Goal: Check status: Check status

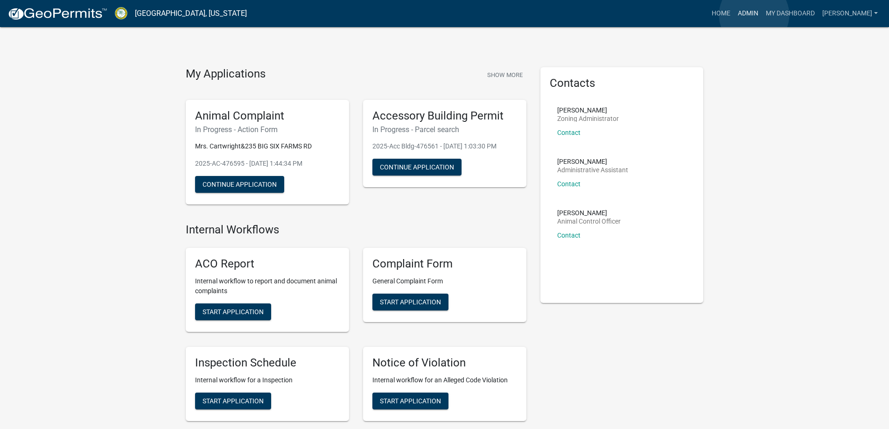
click at [754, 15] on link "Admin" at bounding box center [748, 14] width 28 height 18
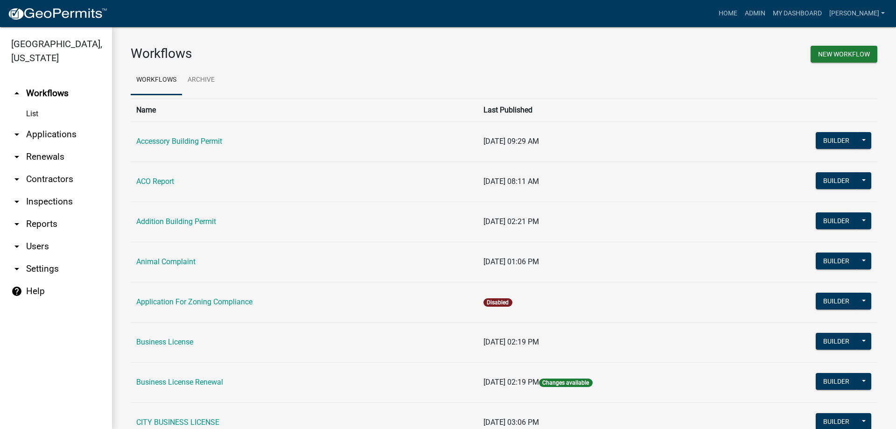
click at [65, 138] on link "arrow_drop_down Applications" at bounding box center [56, 134] width 112 height 22
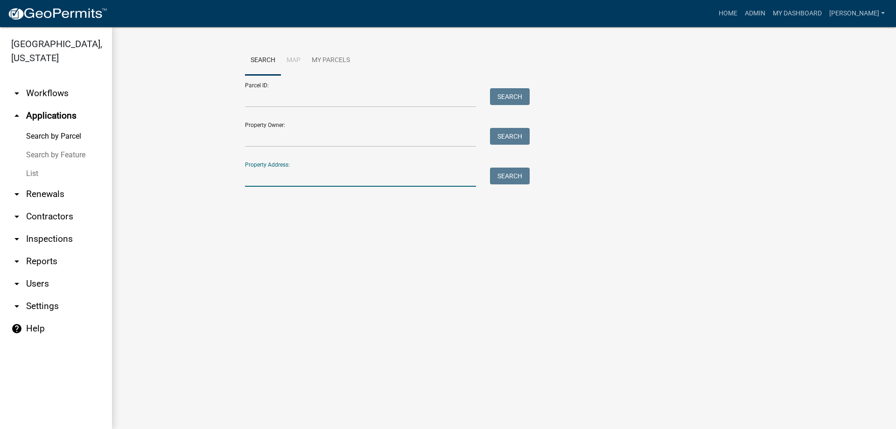
click at [258, 181] on input "Property Address:" at bounding box center [360, 177] width 231 height 19
type input "7650"
click at [501, 177] on button "Search" at bounding box center [510, 176] width 40 height 17
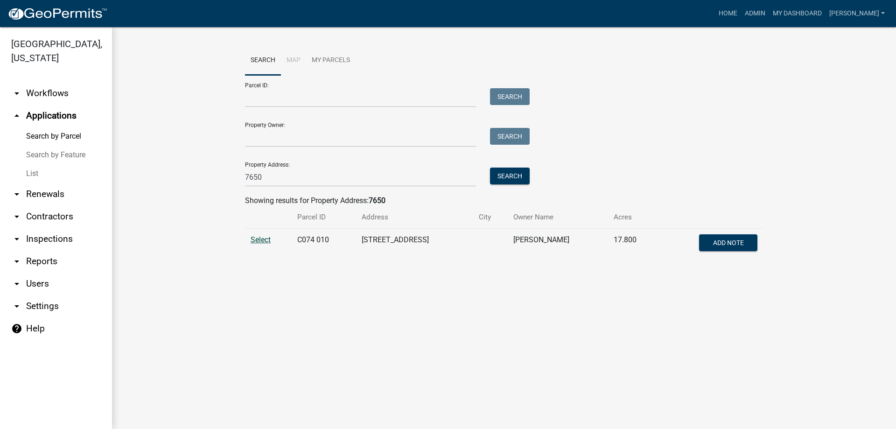
click at [262, 240] on span "Select" at bounding box center [261, 239] width 20 height 9
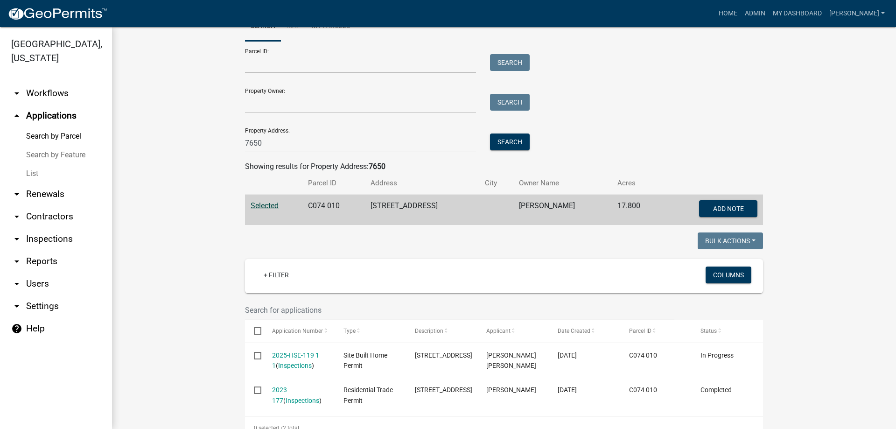
scroll to position [63, 0]
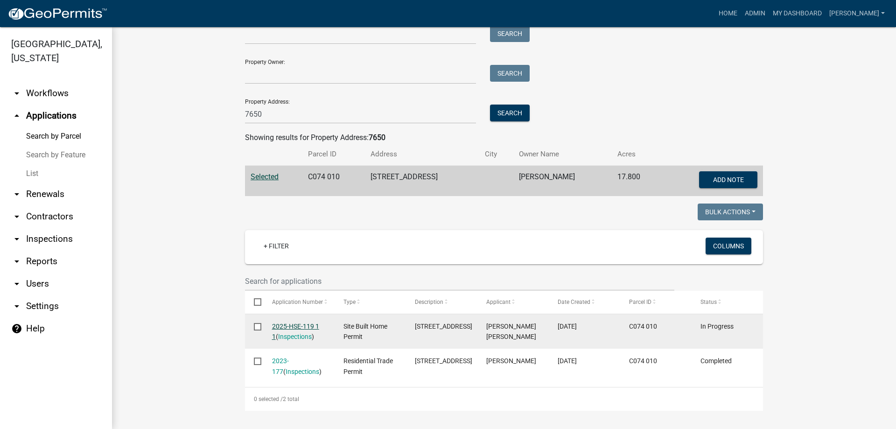
click at [296, 323] on link "2025-HSE-119 1 1" at bounding box center [295, 332] width 47 height 18
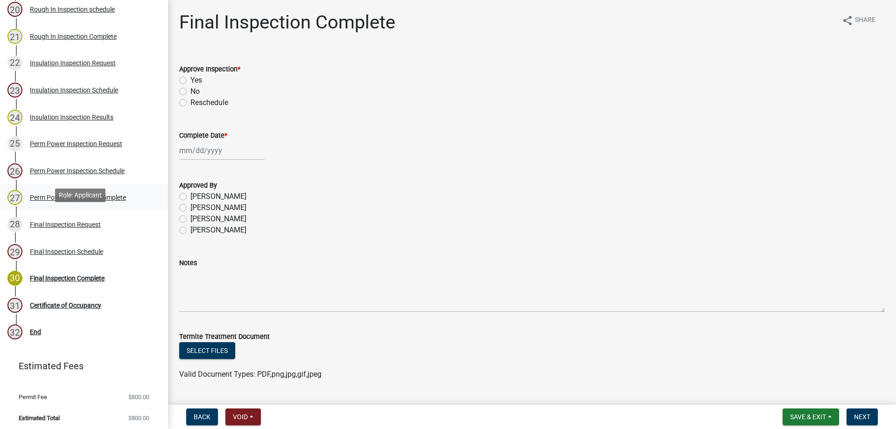
scroll to position [660, 0]
click at [89, 247] on div "Final Inspection Schedule" at bounding box center [66, 250] width 73 height 7
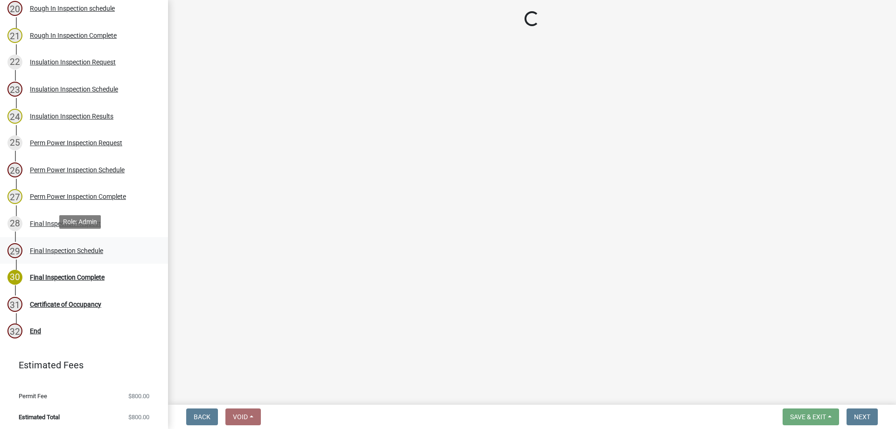
select select "a844a88f-ba44-4800-9e08-05e10520dbf6"
